Goal: Find specific page/section: Find specific page/section

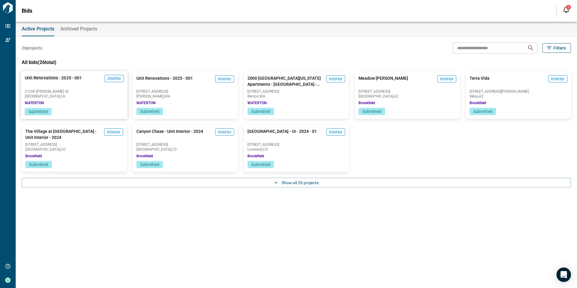
click at [51, 107] on div "Unit Renovations - 2025 - 001 Interior [GEOGRAPHIC_DATA][PERSON_NAME] , [GEOGRA…" at bounding box center [74, 89] width 107 height 37
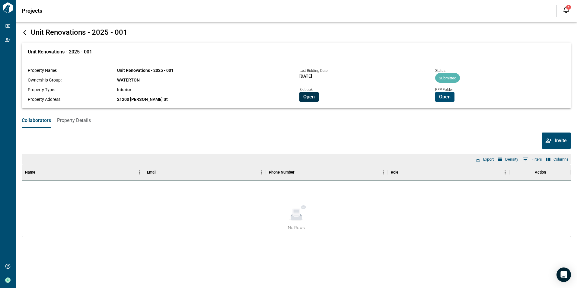
click at [307, 97] on span "Open" at bounding box center [308, 97] width 11 height 6
